Goal: Entertainment & Leisure: Consume media (video, audio)

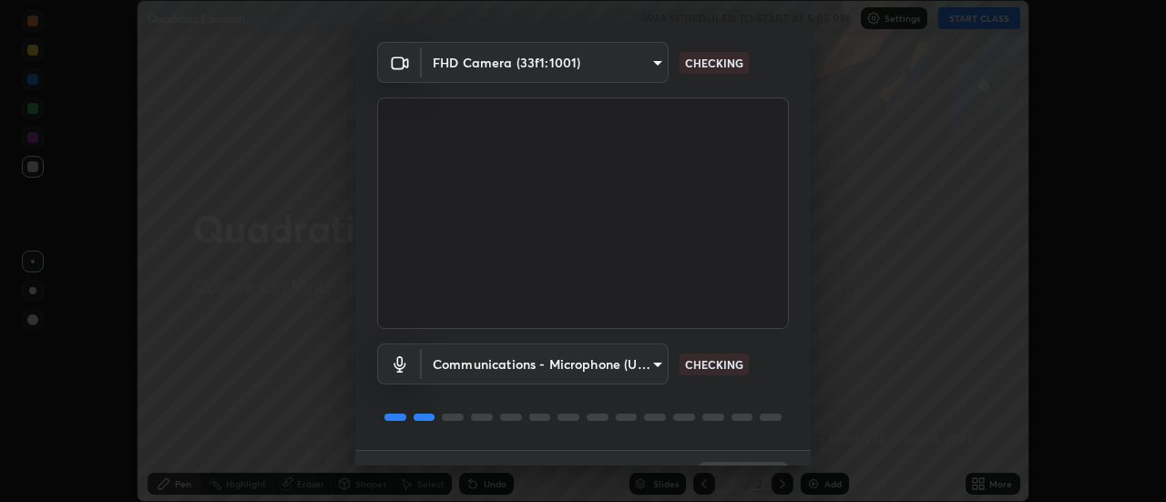
scroll to position [96, 0]
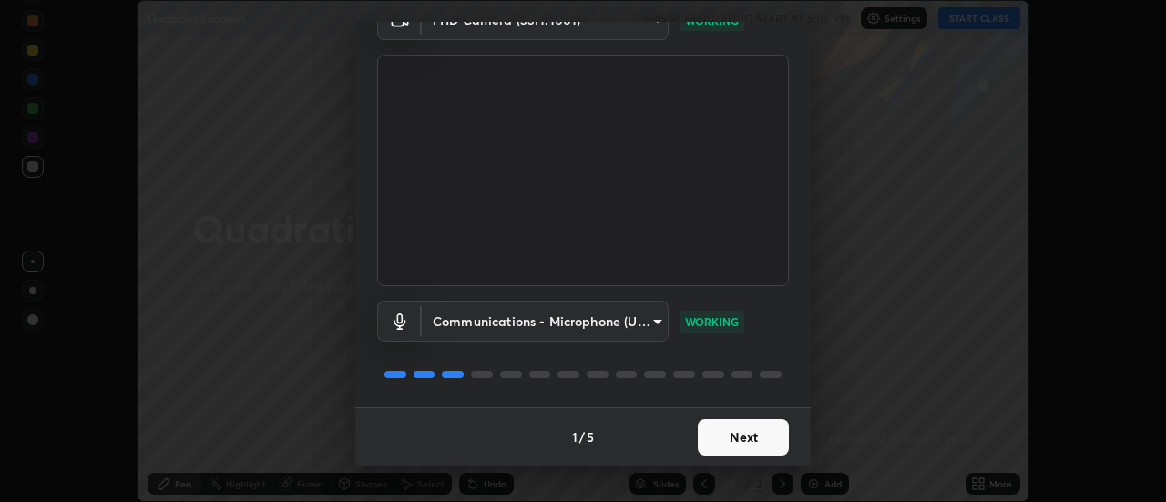
click at [718, 442] on button "Next" at bounding box center [743, 437] width 91 height 36
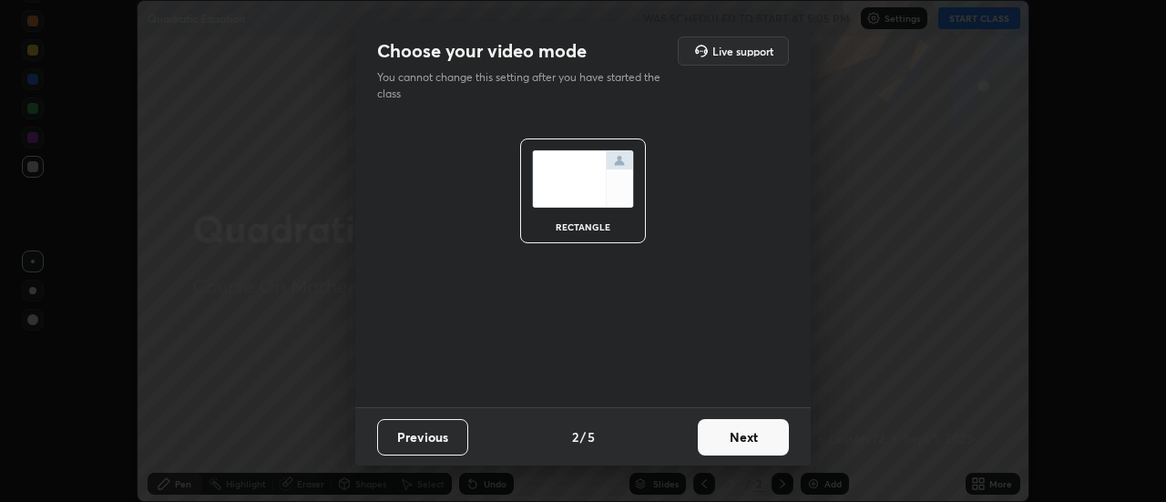
scroll to position [0, 0]
click at [731, 438] on button "Next" at bounding box center [743, 437] width 91 height 36
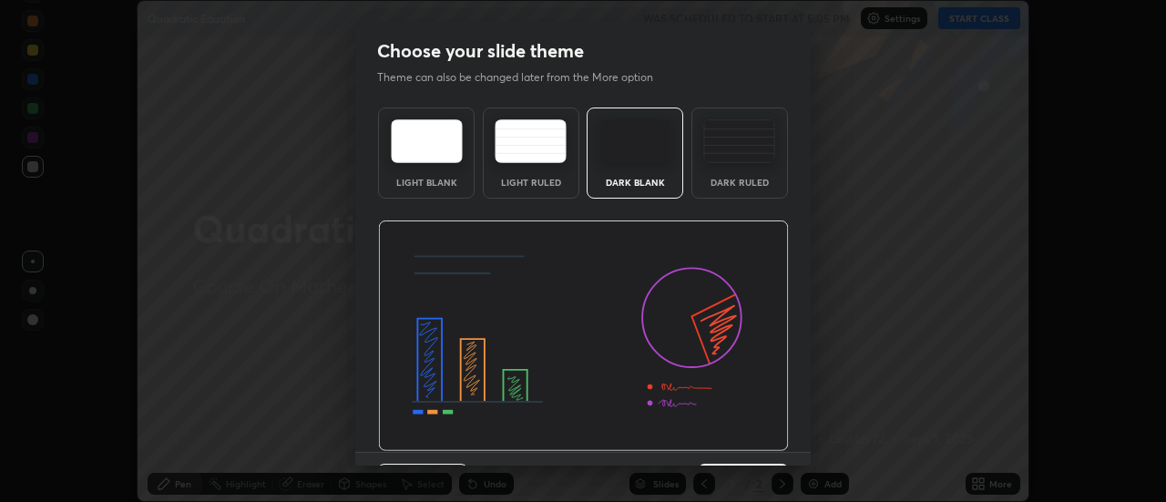
scroll to position [45, 0]
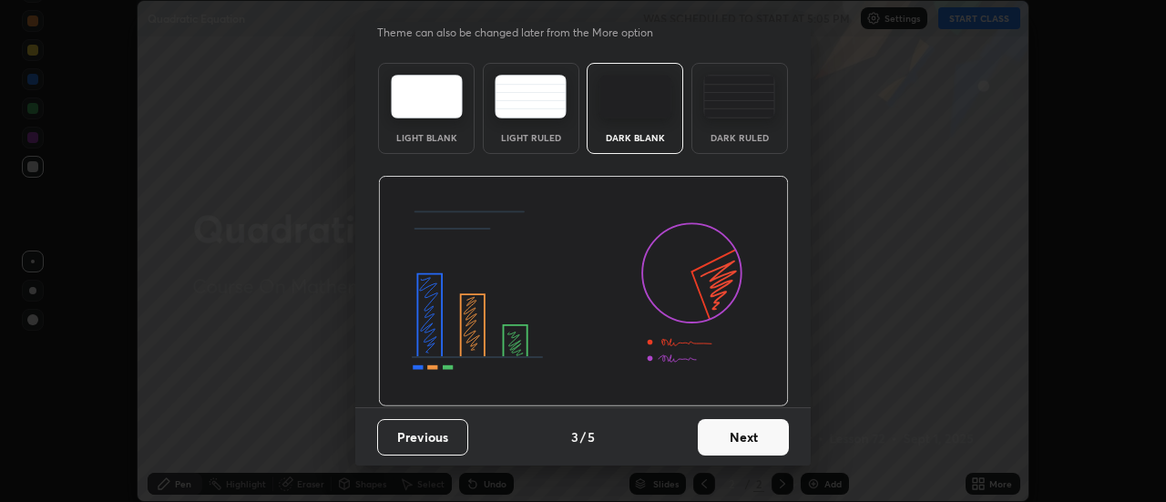
click at [728, 434] on button "Next" at bounding box center [743, 437] width 91 height 36
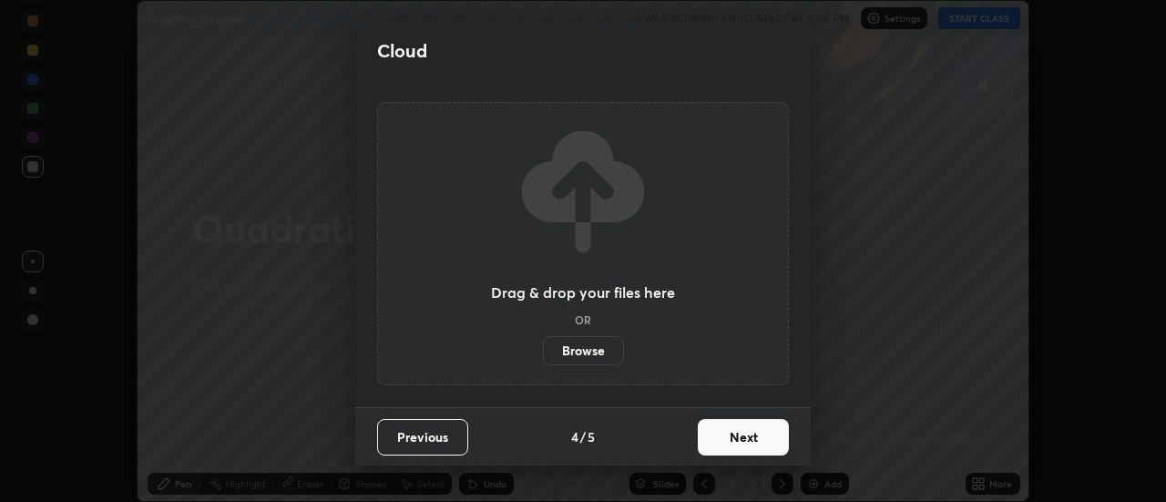
click at [735, 437] on button "Next" at bounding box center [743, 437] width 91 height 36
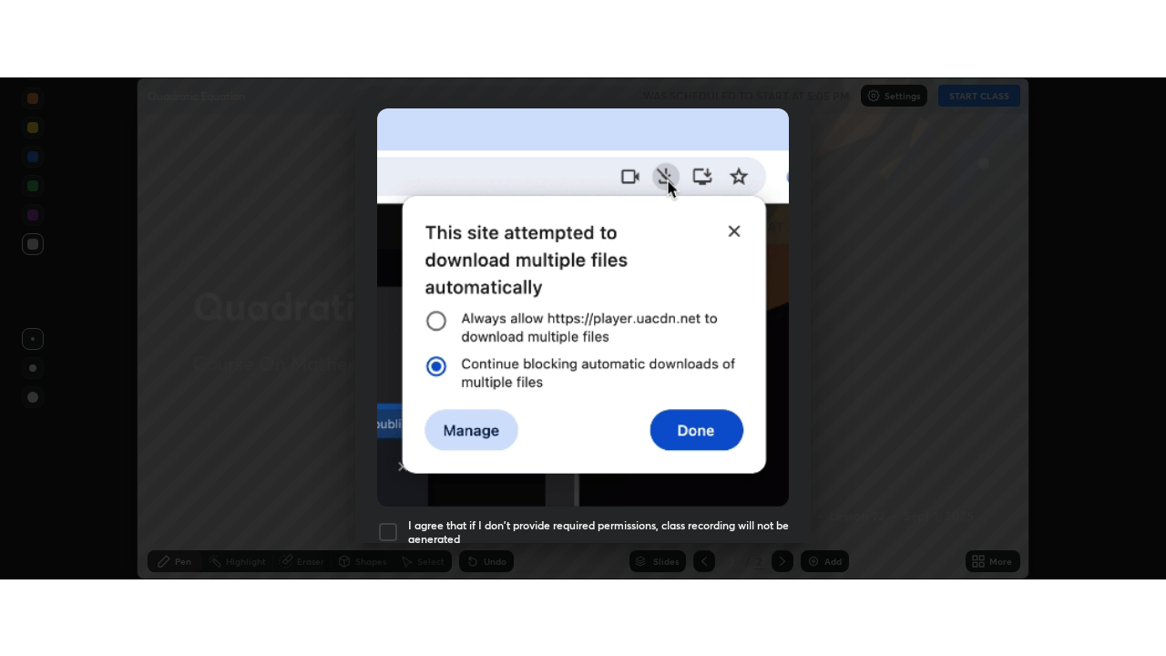
scroll to position [467, 0]
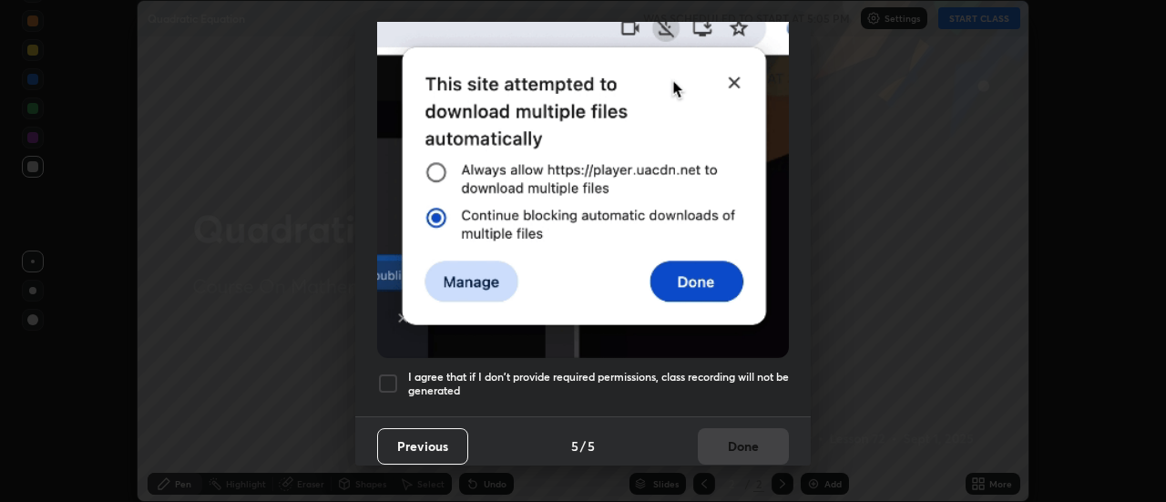
click at [382, 375] on div at bounding box center [388, 383] width 22 height 22
click at [738, 430] on button "Done" at bounding box center [743, 446] width 91 height 36
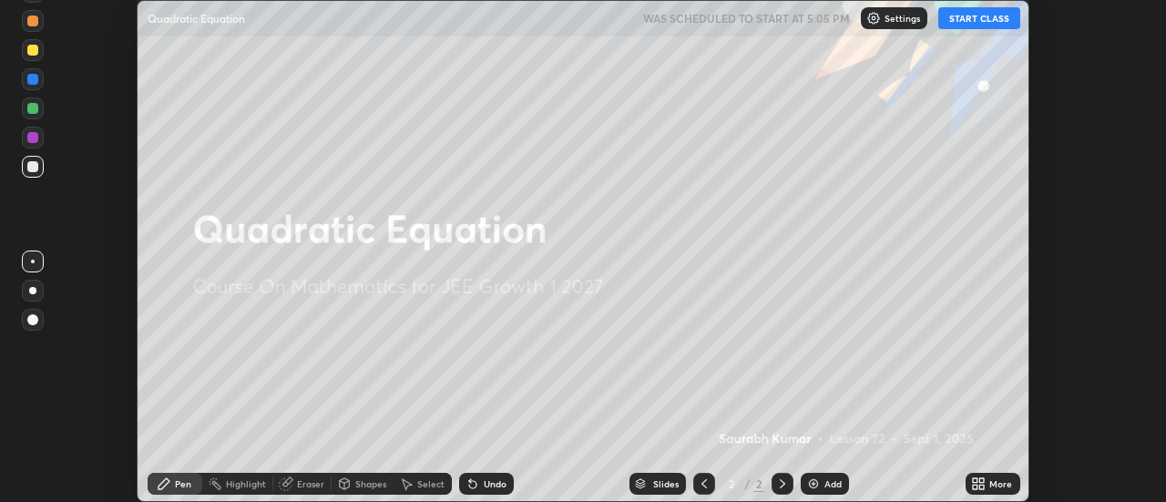
click at [975, 480] on icon at bounding box center [975, 480] width 5 height 5
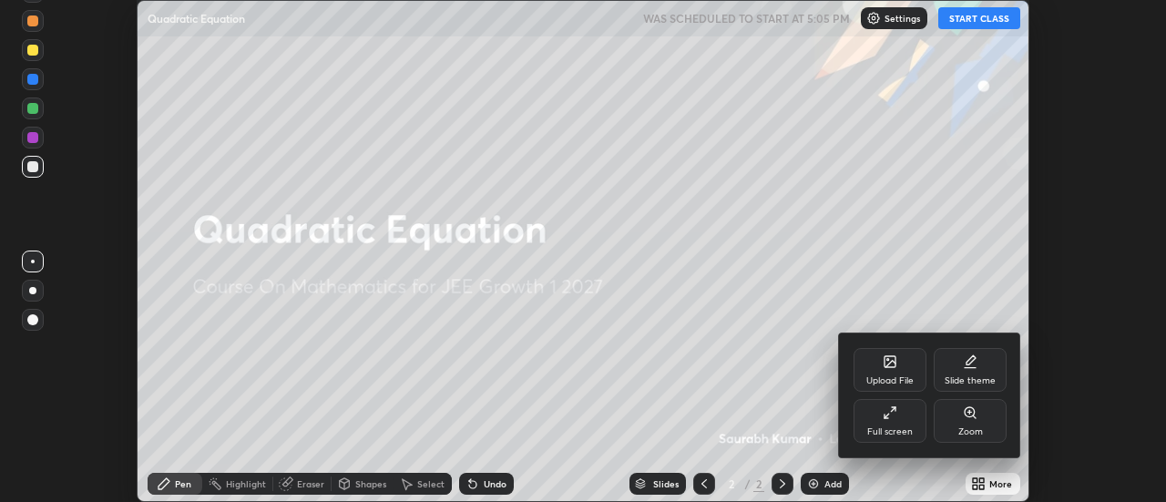
click at [892, 412] on icon at bounding box center [889, 412] width 15 height 15
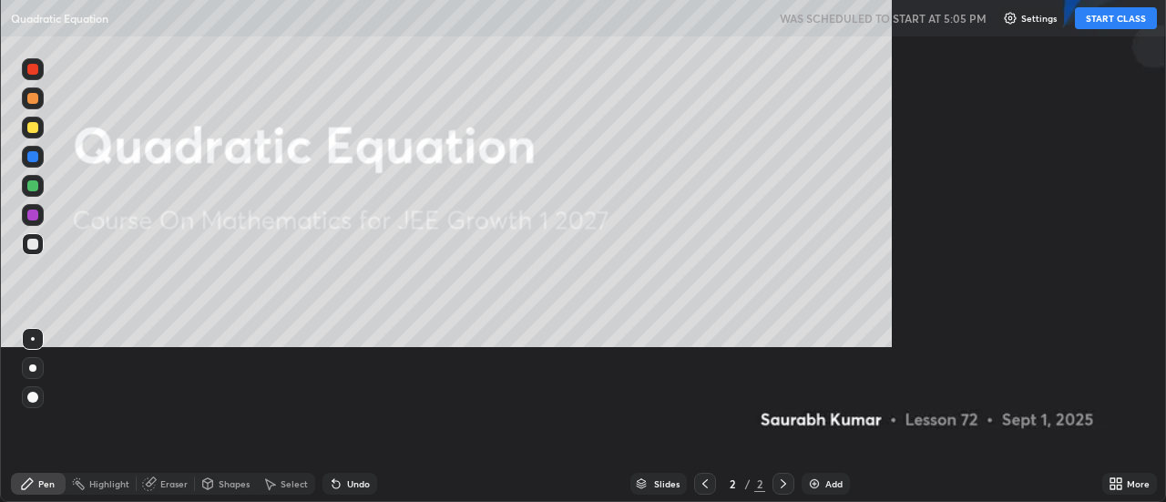
scroll to position [656, 1166]
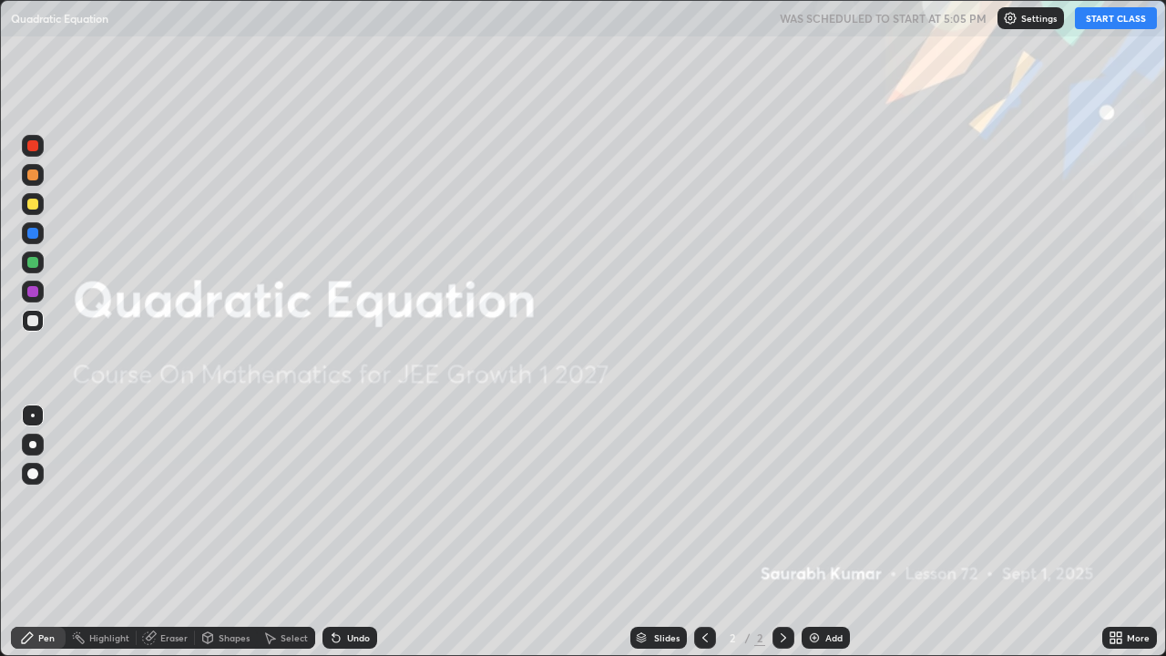
click at [1117, 25] on button "START CLASS" at bounding box center [1116, 18] width 82 height 22
click at [817, 501] on img at bounding box center [814, 637] width 15 height 15
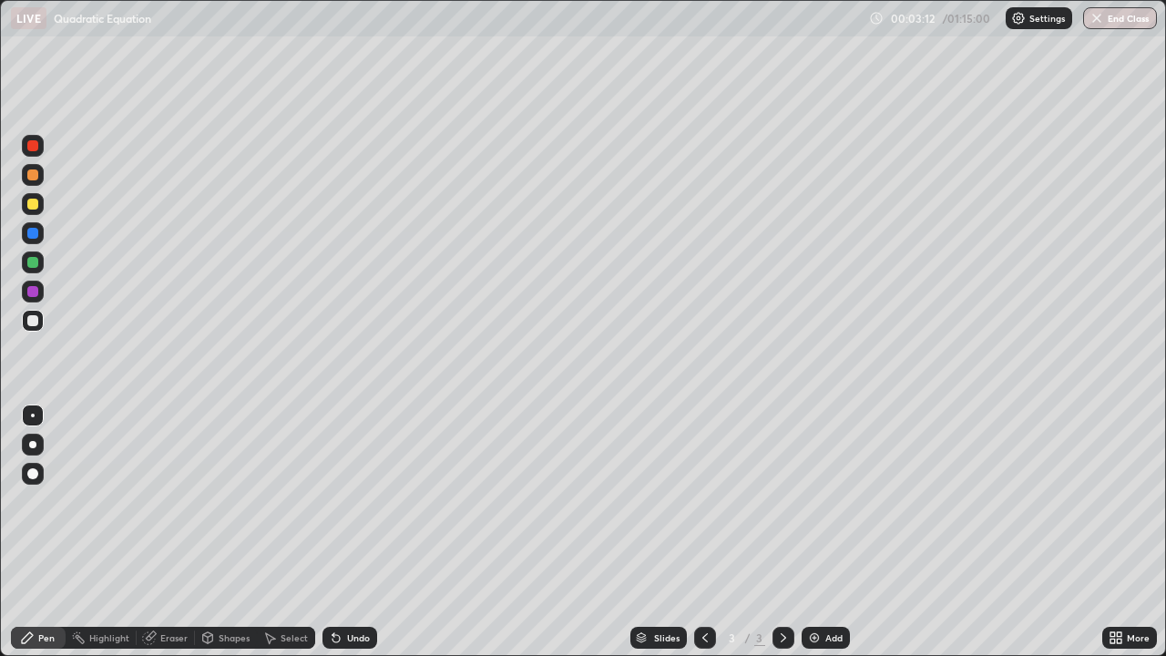
click at [820, 501] on img at bounding box center [814, 637] width 15 height 15
click at [163, 501] on div "Eraser" at bounding box center [173, 637] width 27 height 9
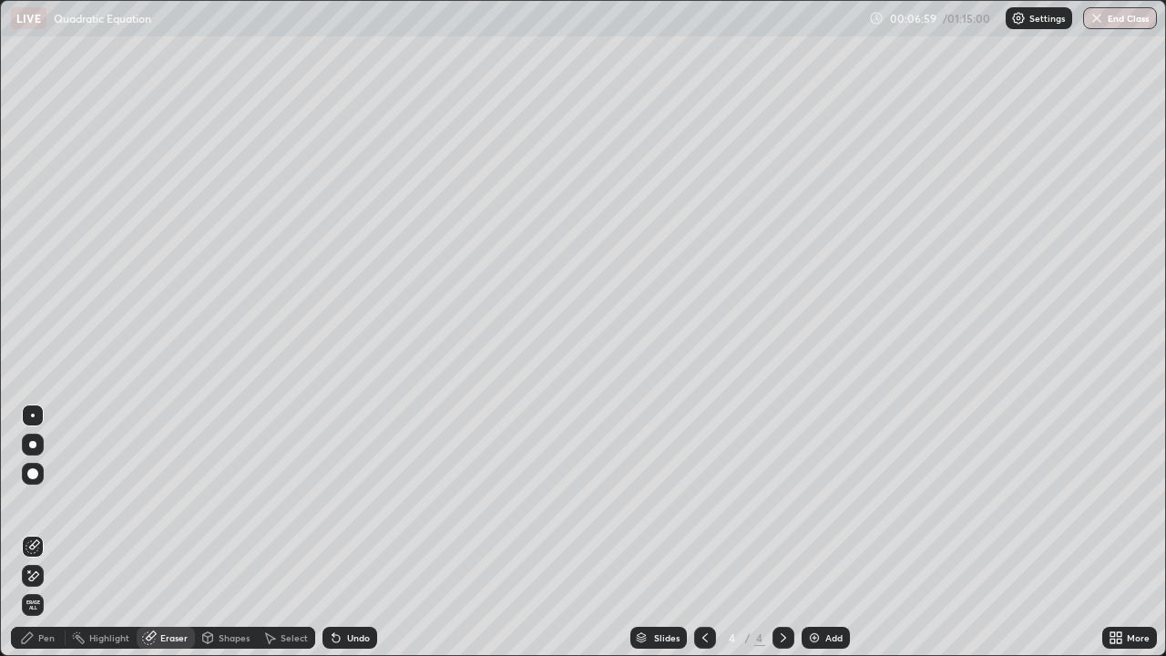
click at [46, 501] on div "Pen" at bounding box center [46, 637] width 16 height 9
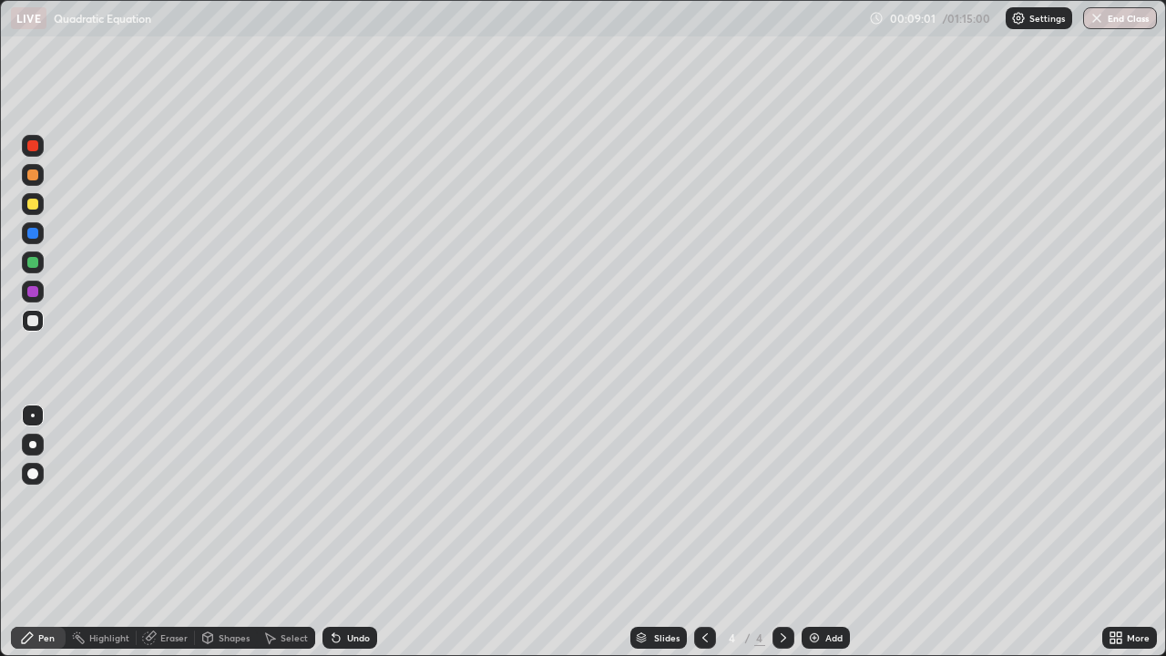
click at [182, 501] on div "Eraser" at bounding box center [166, 638] width 58 height 22
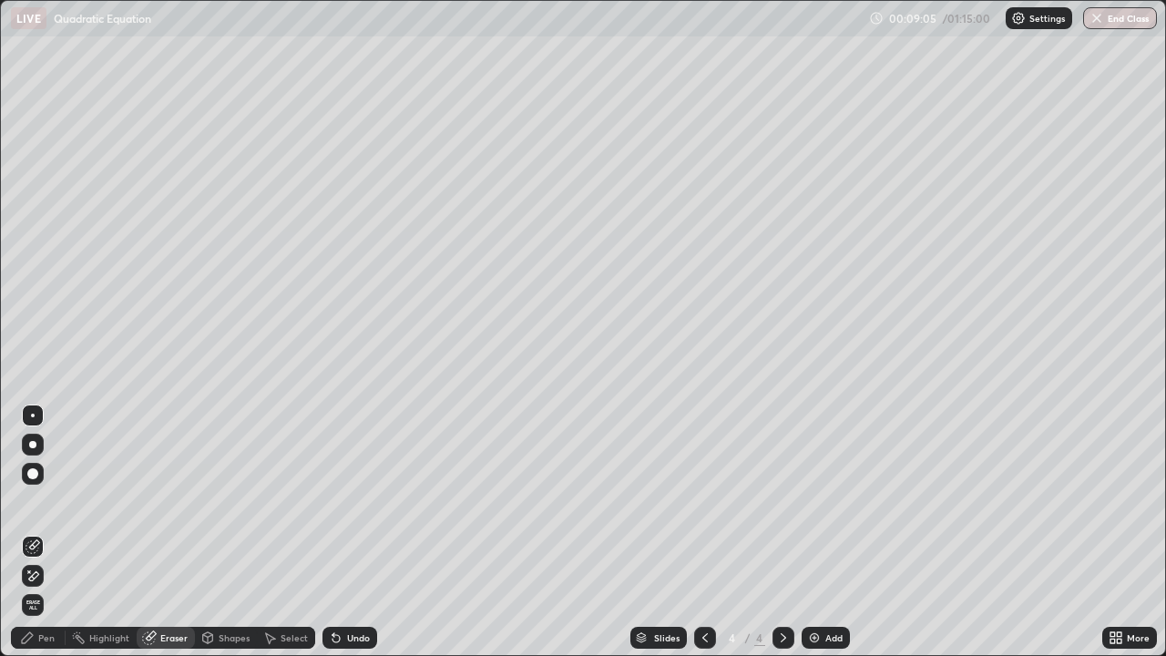
click at [43, 477] on div at bounding box center [33, 474] width 22 height 22
click at [56, 501] on div "Pen" at bounding box center [38, 638] width 55 height 22
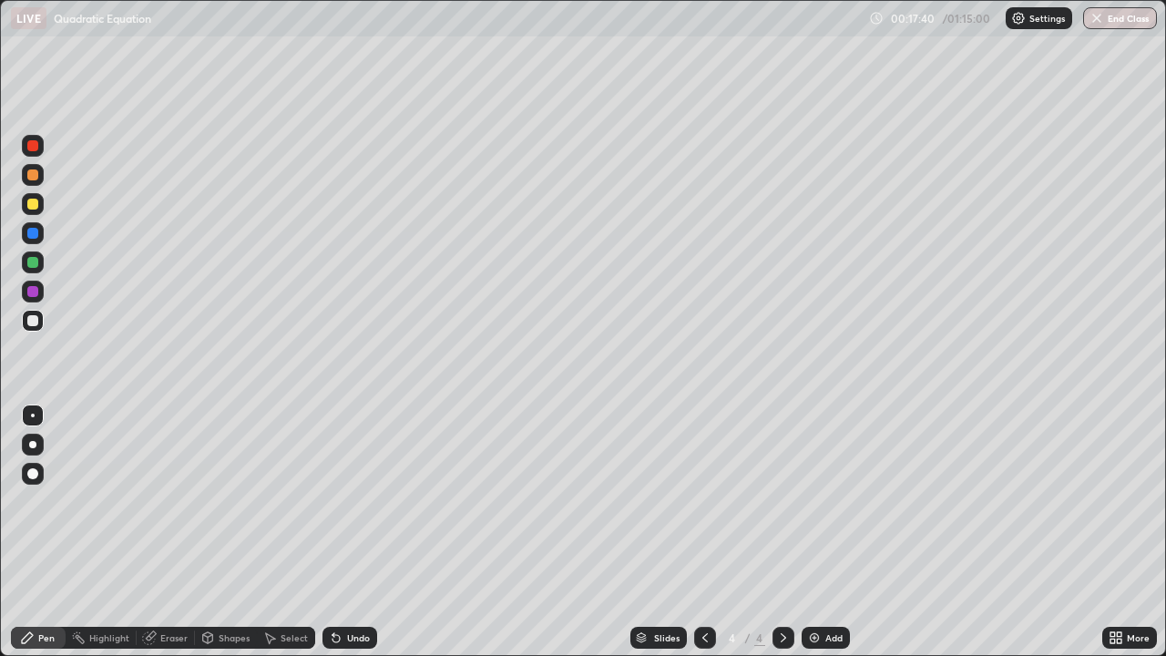
click at [814, 501] on img at bounding box center [814, 637] width 15 height 15
click at [175, 501] on div "Eraser" at bounding box center [173, 637] width 27 height 9
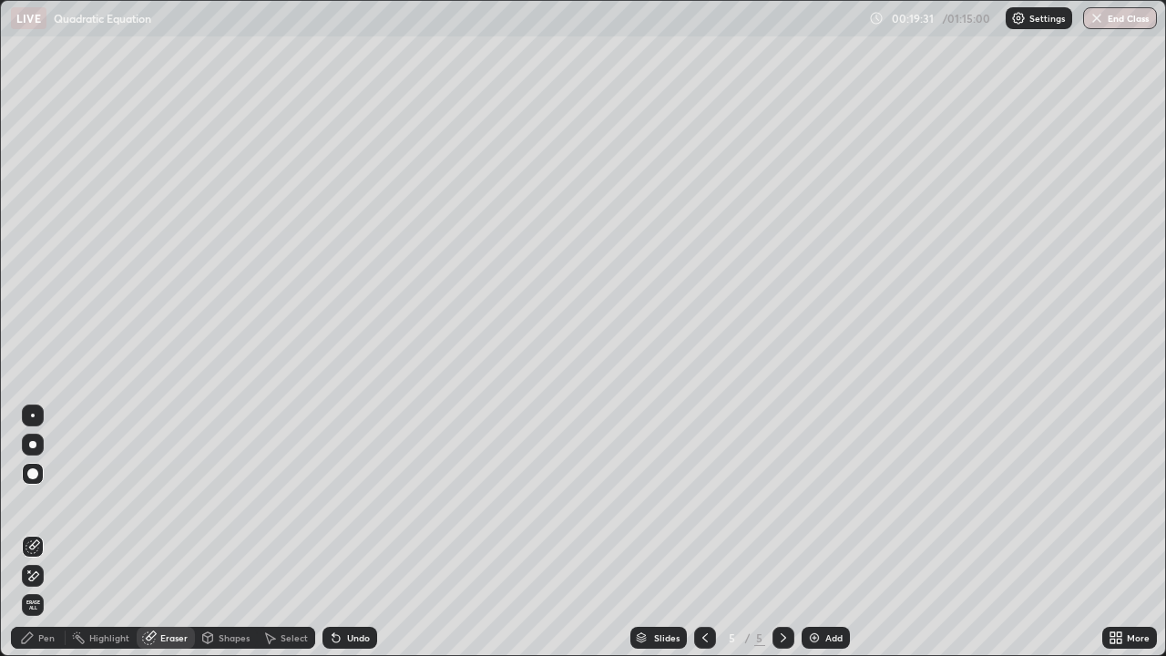
click at [45, 501] on div "Pen" at bounding box center [46, 637] width 16 height 9
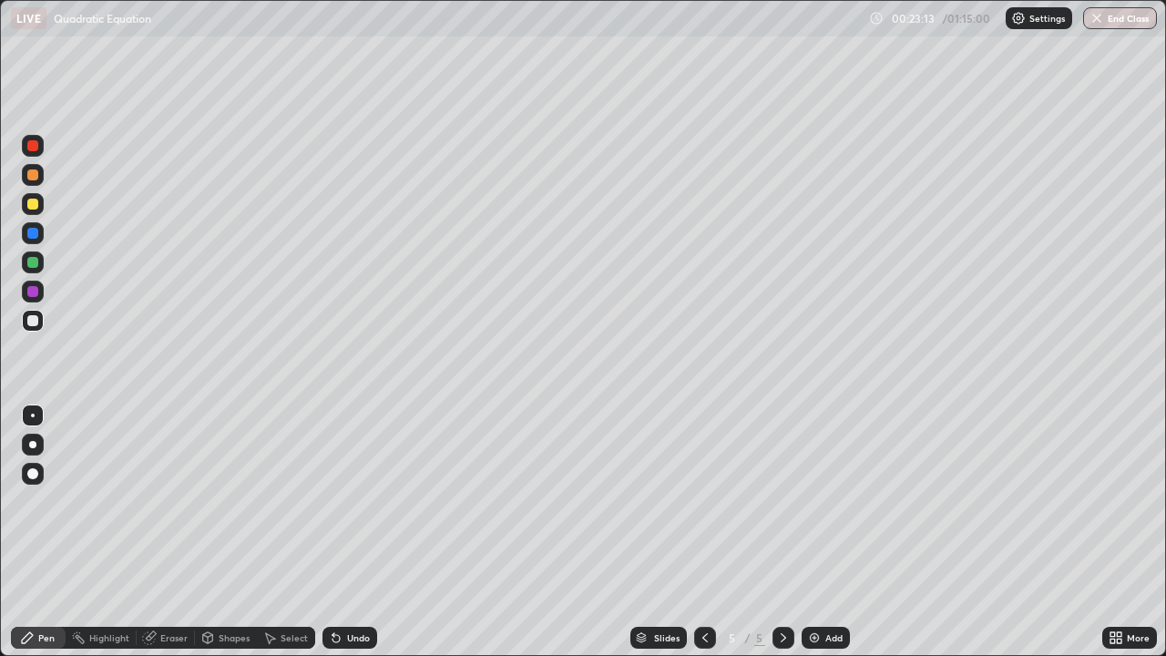
click at [818, 501] on img at bounding box center [814, 637] width 15 height 15
click at [705, 501] on icon at bounding box center [705, 637] width 15 height 15
click at [783, 501] on icon at bounding box center [783, 637] width 15 height 15
click at [812, 501] on img at bounding box center [814, 637] width 15 height 15
click at [817, 501] on img at bounding box center [814, 637] width 15 height 15
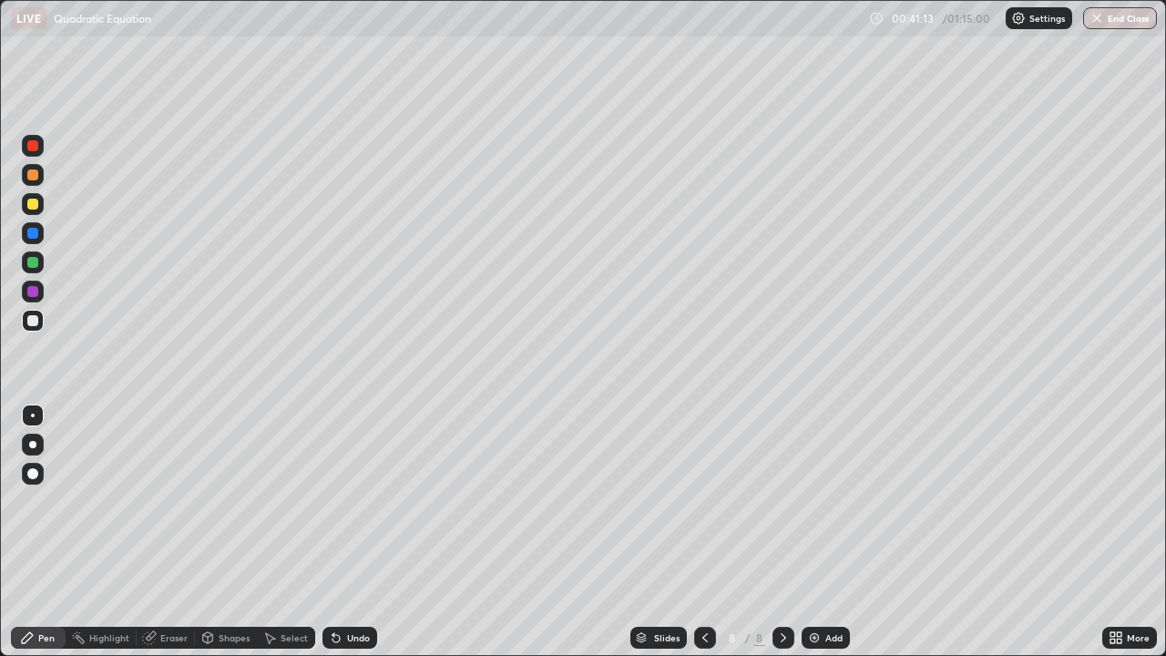
click at [811, 501] on img at bounding box center [814, 637] width 15 height 15
click at [173, 501] on div "Eraser" at bounding box center [173, 637] width 27 height 9
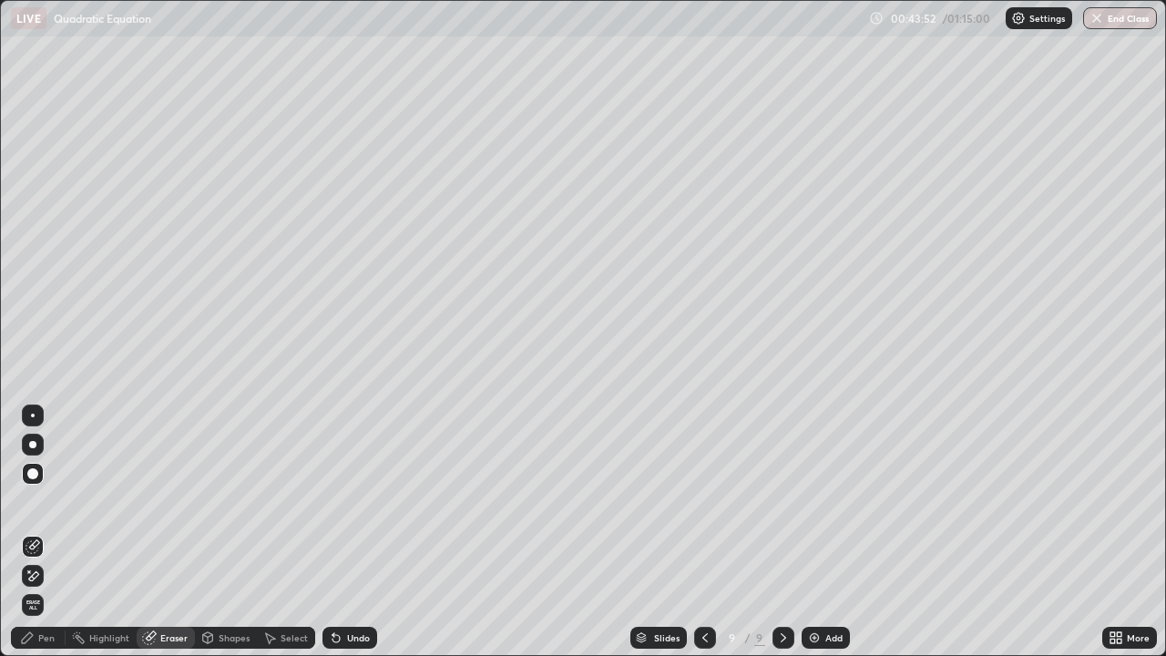
click at [817, 501] on img at bounding box center [814, 637] width 15 height 15
click at [38, 501] on div "Pen" at bounding box center [38, 638] width 55 height 22
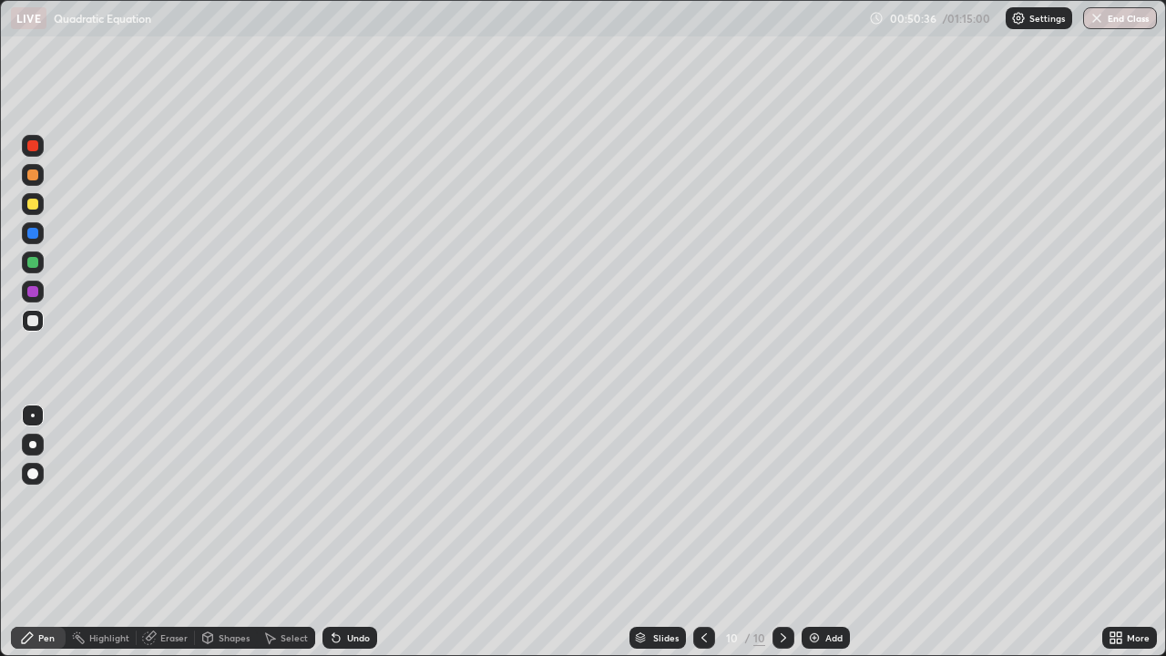
click at [816, 501] on img at bounding box center [814, 637] width 15 height 15
click at [174, 501] on div "Eraser" at bounding box center [173, 637] width 27 height 9
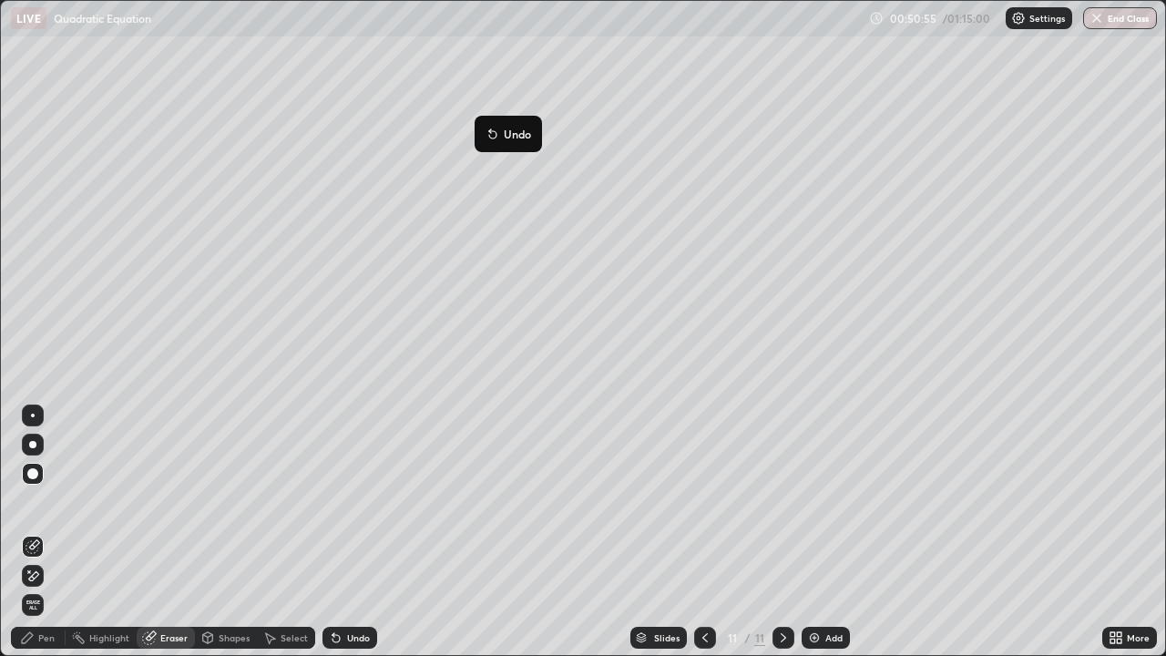
click at [45, 501] on div "Pen" at bounding box center [46, 637] width 16 height 9
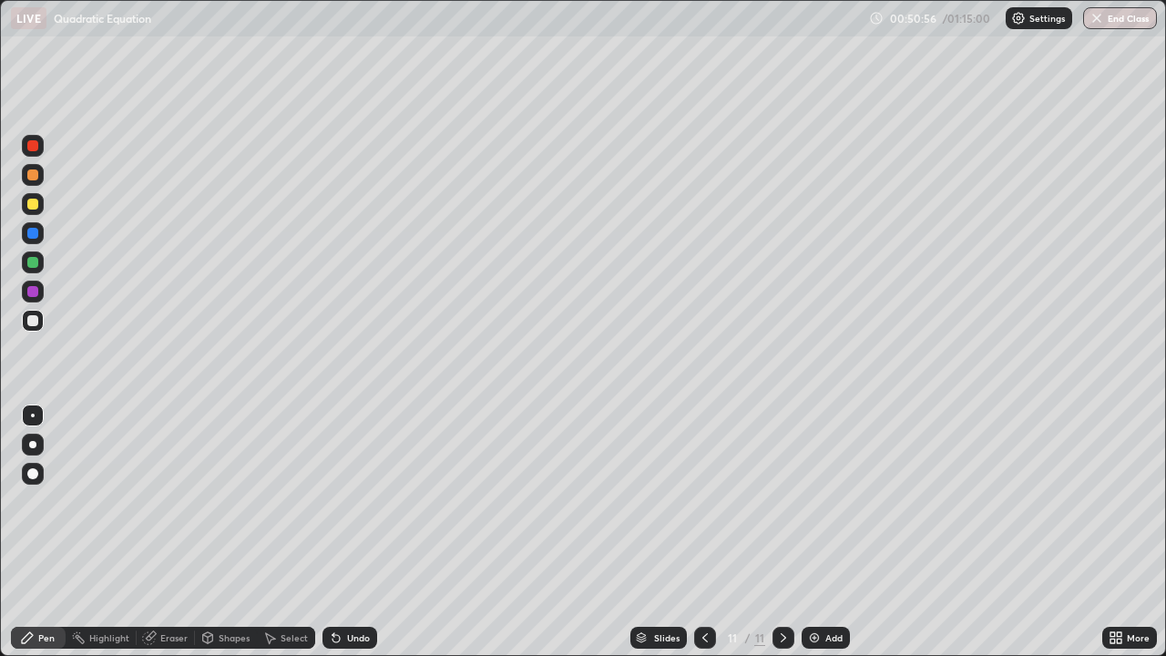
click at [175, 501] on div "Eraser" at bounding box center [173, 637] width 27 height 9
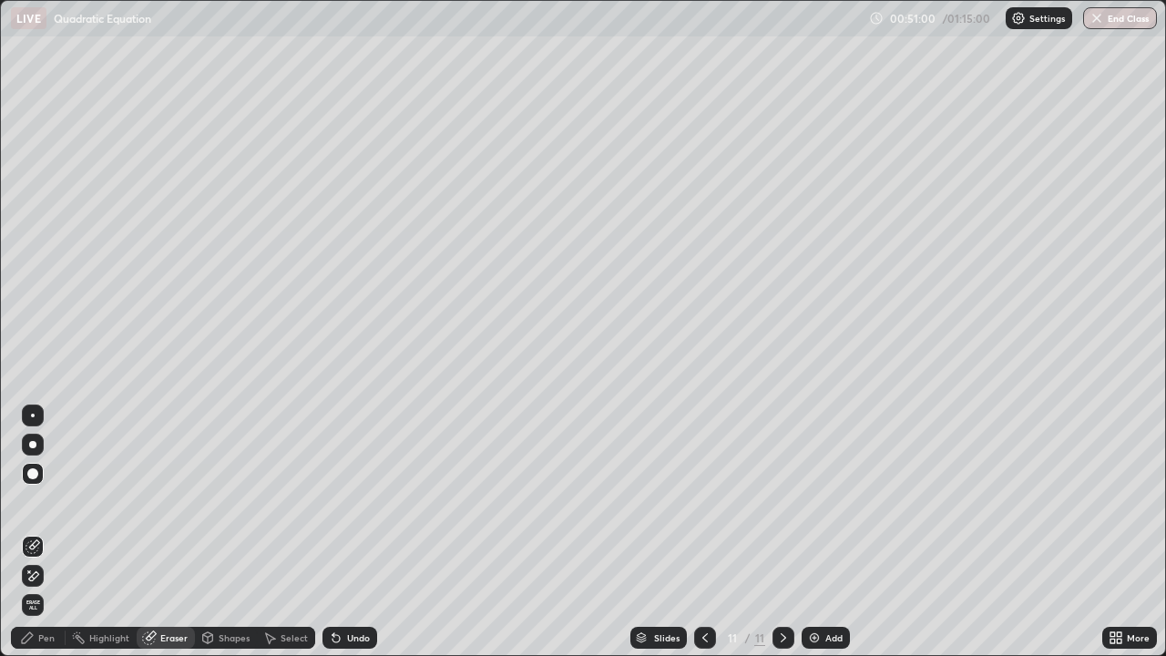
click at [53, 501] on div "Pen" at bounding box center [46, 637] width 16 height 9
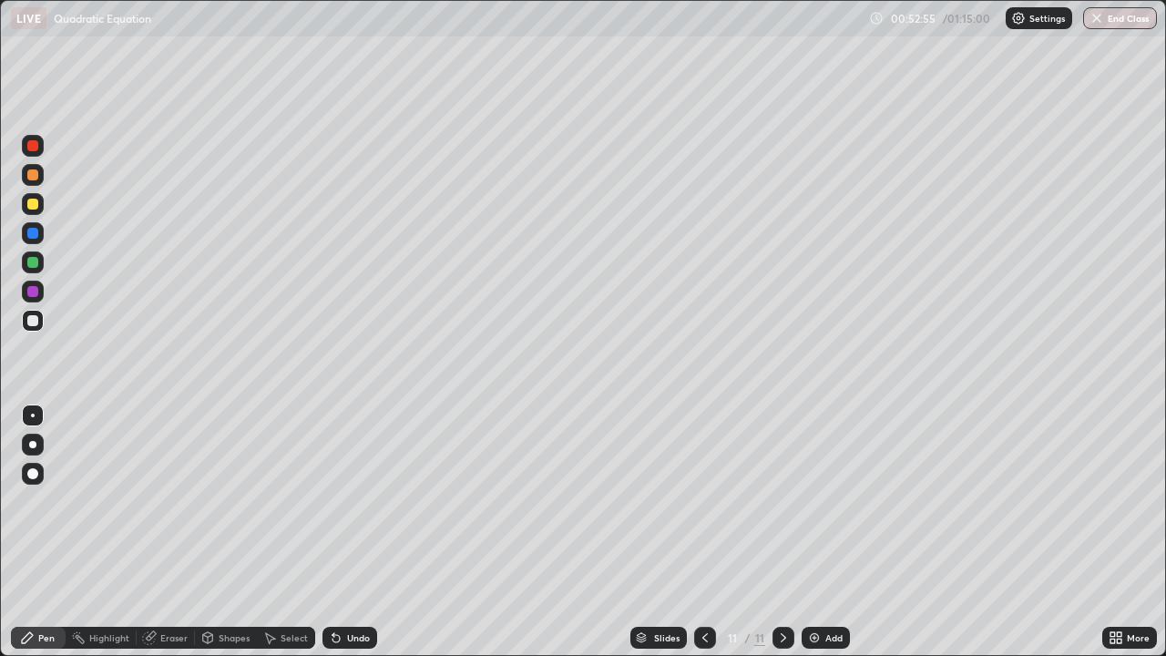
click at [173, 501] on div "Eraser" at bounding box center [173, 637] width 27 height 9
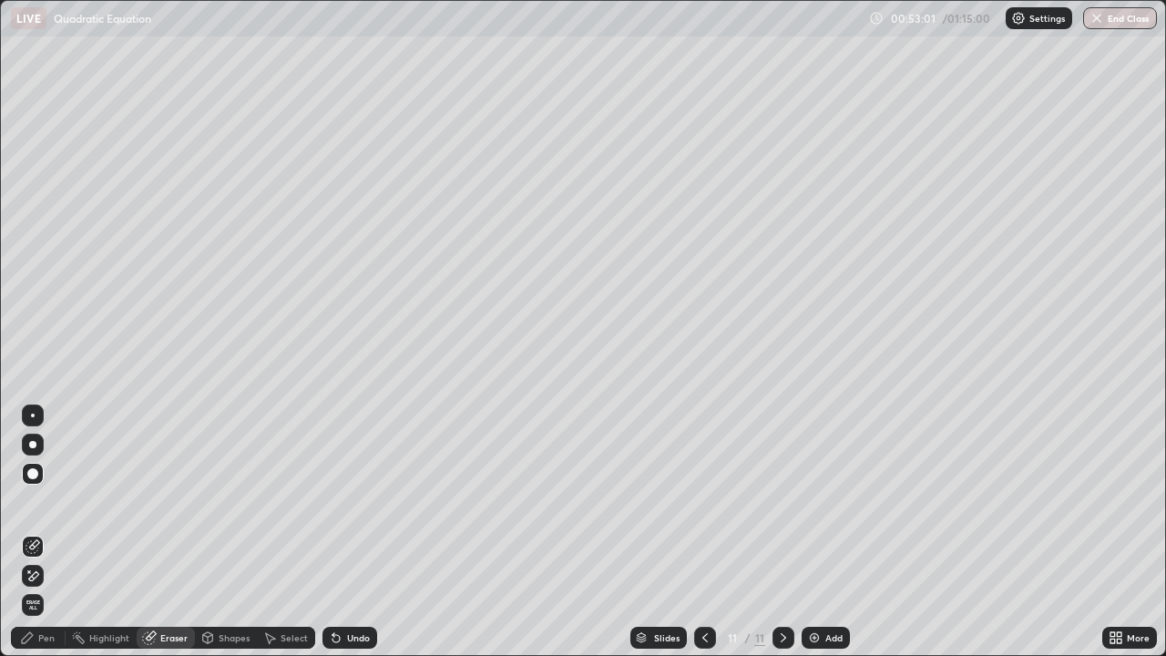
click at [43, 501] on div "Pen" at bounding box center [46, 637] width 16 height 9
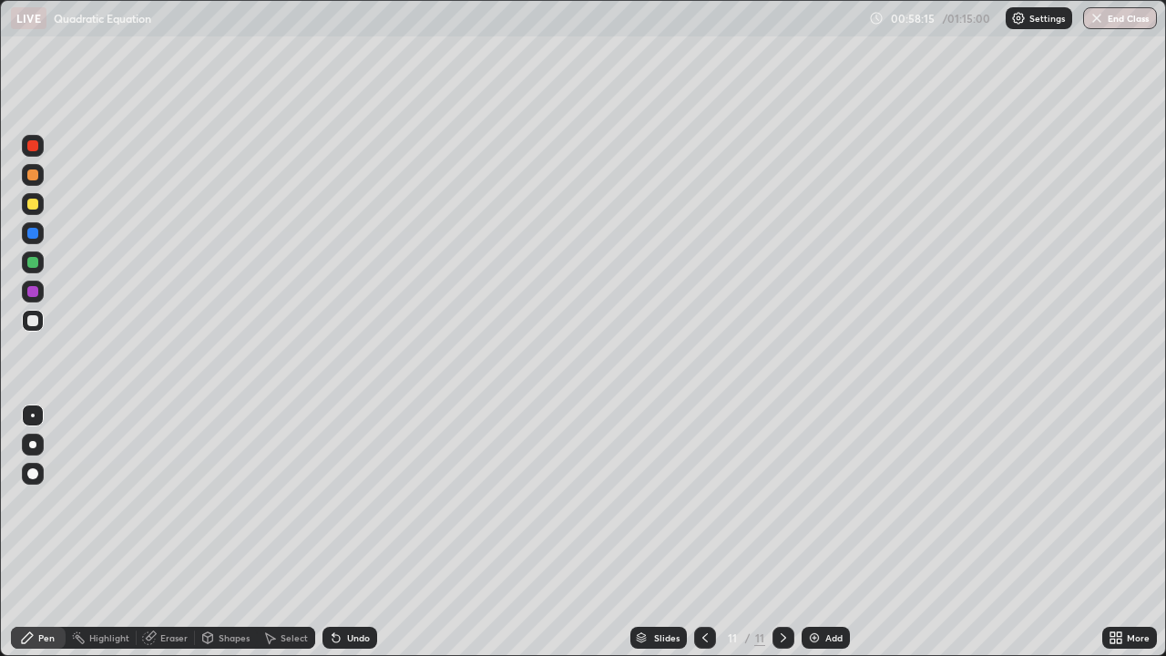
click at [809, 501] on img at bounding box center [814, 637] width 15 height 15
click at [703, 501] on icon at bounding box center [705, 637] width 15 height 15
click at [781, 501] on icon at bounding box center [783, 637] width 15 height 15
click at [703, 501] on icon at bounding box center [704, 637] width 5 height 9
click at [789, 501] on icon at bounding box center [783, 637] width 15 height 15
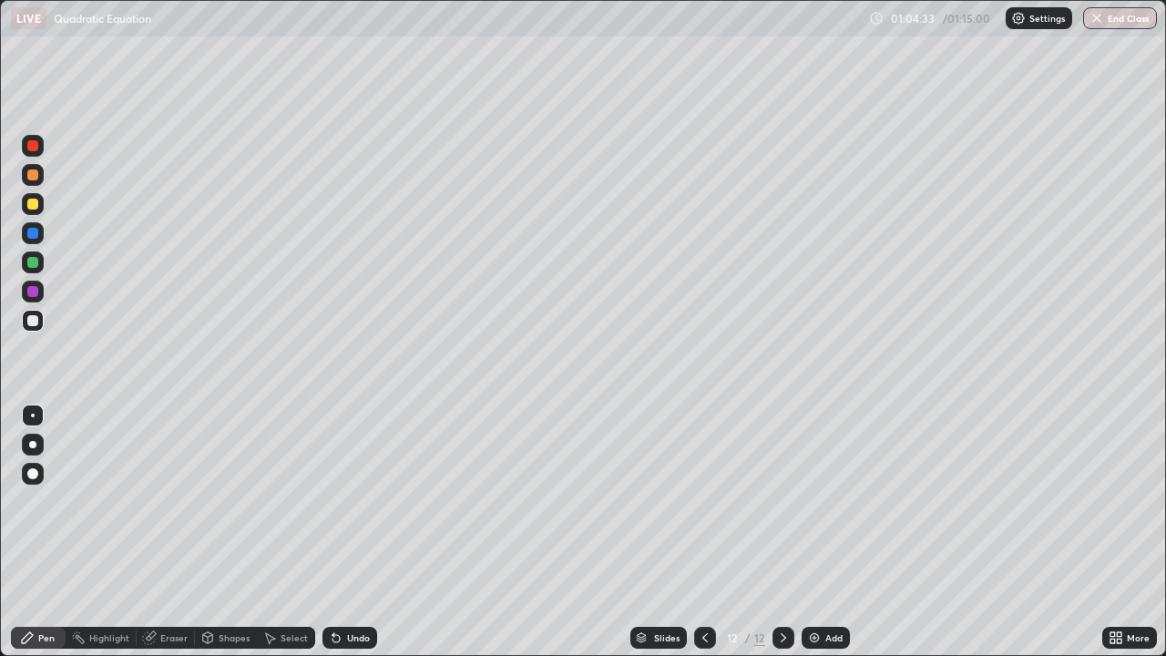
click at [712, 501] on div at bounding box center [705, 638] width 22 height 22
click at [782, 501] on icon at bounding box center [783, 637] width 15 height 15
click at [712, 501] on div at bounding box center [705, 638] width 22 height 22
click at [782, 501] on icon at bounding box center [782, 637] width 5 height 9
click at [1101, 20] on img "button" at bounding box center [1096, 18] width 15 height 15
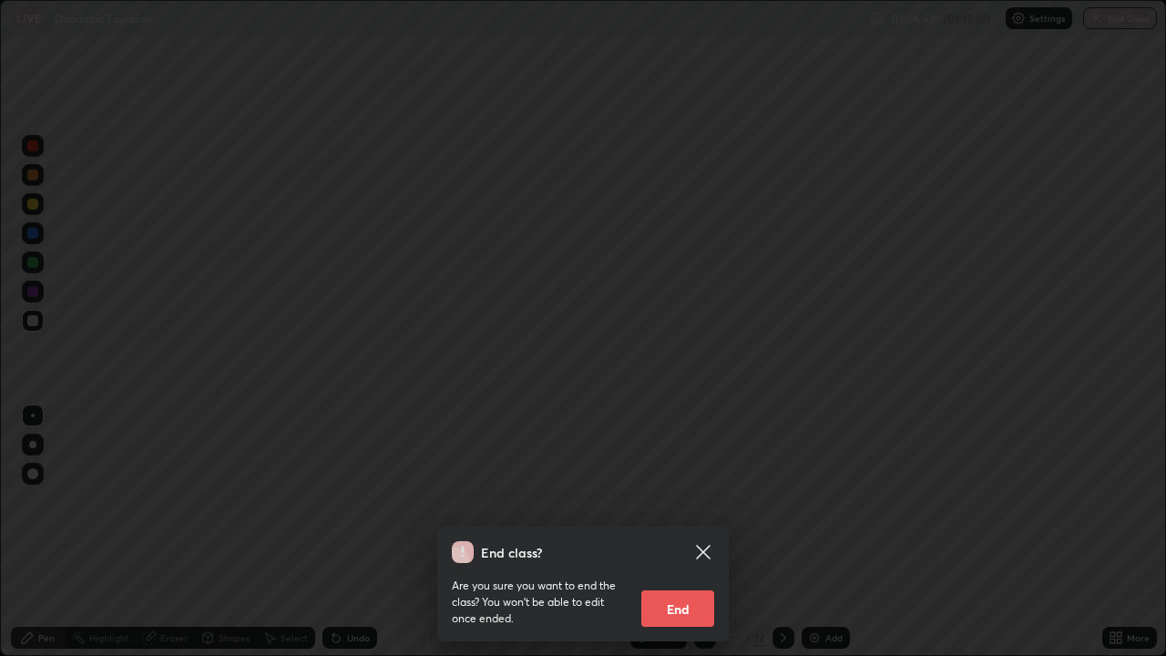
click at [688, 501] on button "End" at bounding box center [677, 608] width 73 height 36
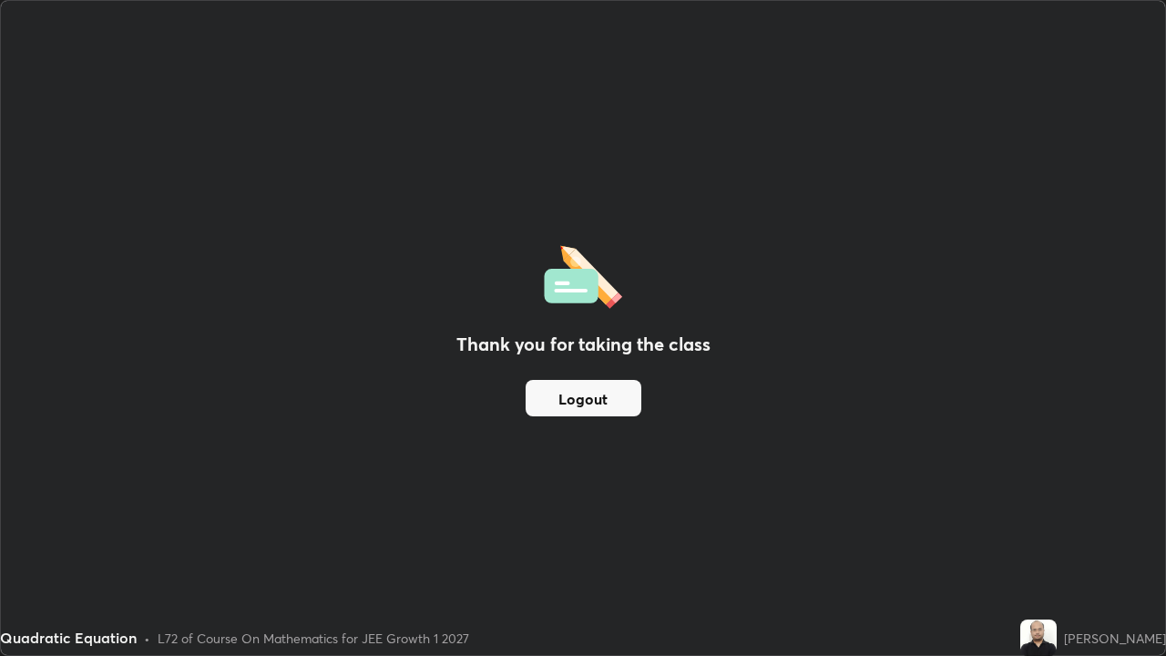
click at [588, 399] on button "Logout" at bounding box center [583, 398] width 116 height 36
click at [590, 393] on button "Logout" at bounding box center [583, 398] width 116 height 36
click at [582, 396] on button "Logout" at bounding box center [583, 398] width 116 height 36
click at [568, 399] on button "Logout" at bounding box center [583, 398] width 116 height 36
click at [555, 402] on button "Logout" at bounding box center [583, 398] width 116 height 36
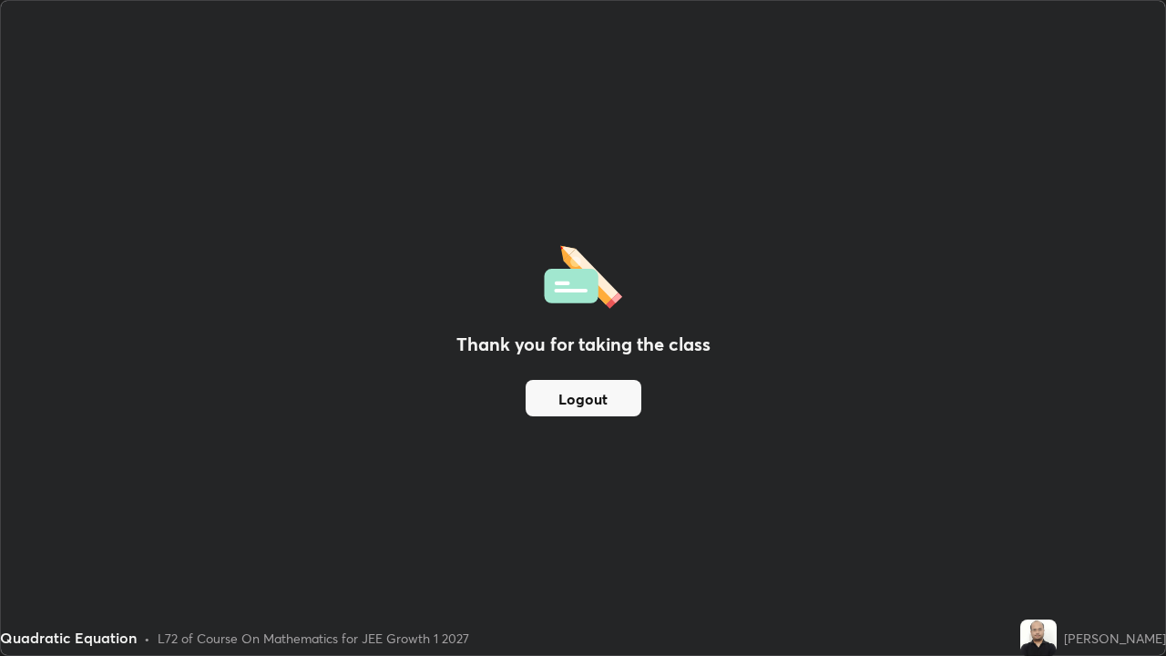
click at [538, 394] on button "Logout" at bounding box center [583, 398] width 116 height 36
click at [571, 410] on button "Logout" at bounding box center [583, 398] width 116 height 36
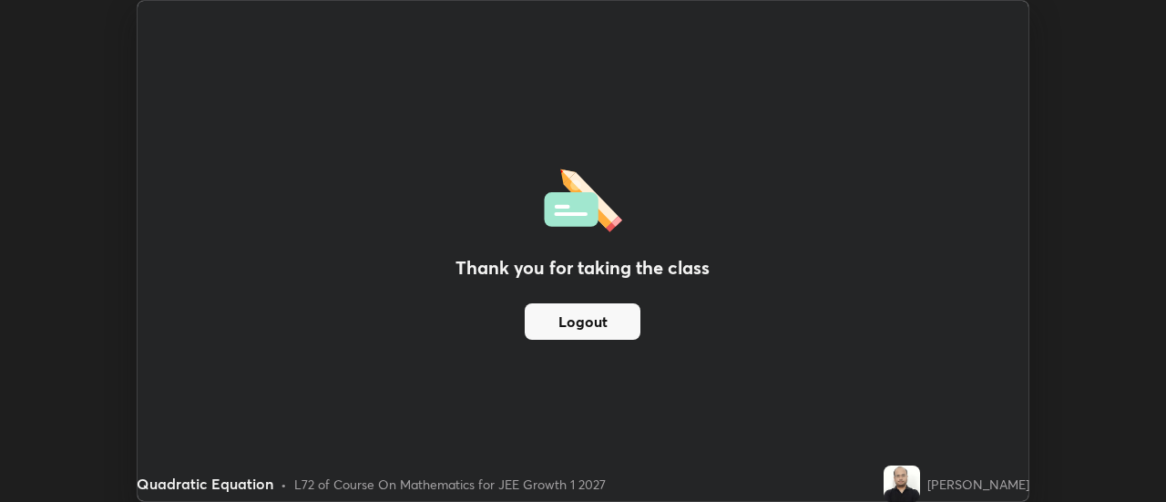
scroll to position [90562, 89898]
